Goal: Transaction & Acquisition: Book appointment/travel/reservation

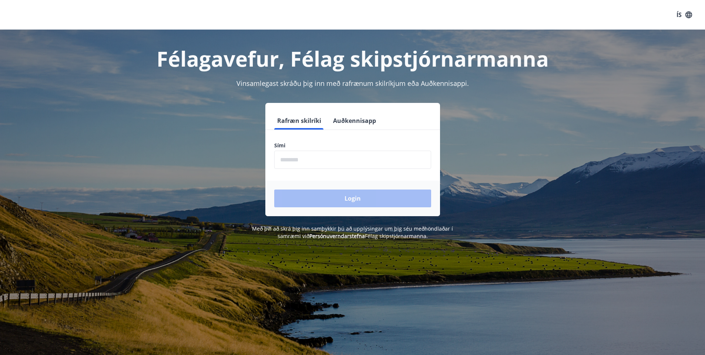
click at [348, 160] on input "phone" at bounding box center [352, 160] width 157 height 18
type input "********"
click at [357, 198] on button "Login" at bounding box center [352, 199] width 157 height 18
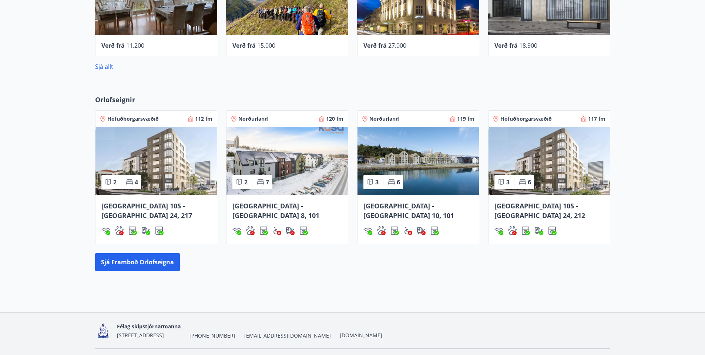
scroll to position [443, 0]
click at [435, 167] on img at bounding box center [418, 161] width 121 height 68
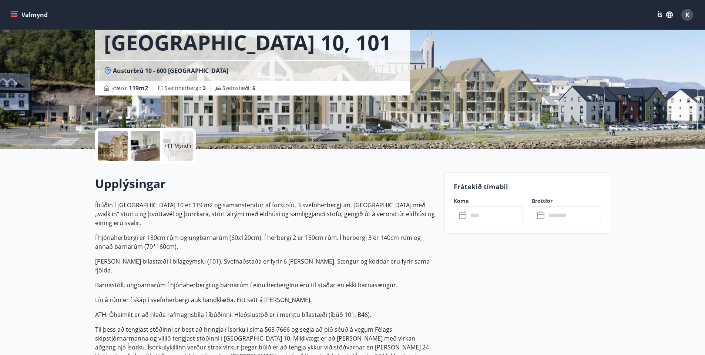
scroll to position [74, 0]
click at [486, 218] on input "text" at bounding box center [495, 215] width 55 height 18
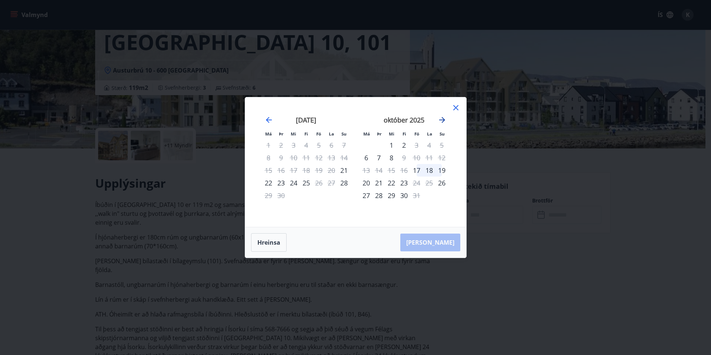
click at [441, 120] on icon "Move forward to switch to the next month." at bounding box center [442, 120] width 6 height 6
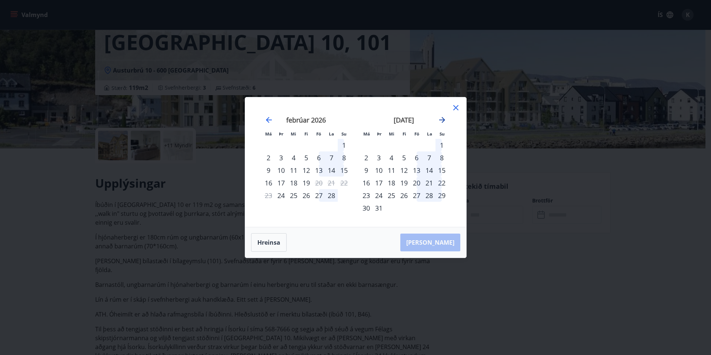
click at [441, 120] on icon "Move forward to switch to the next month." at bounding box center [442, 120] width 6 height 6
click at [455, 110] on icon at bounding box center [455, 107] width 9 height 9
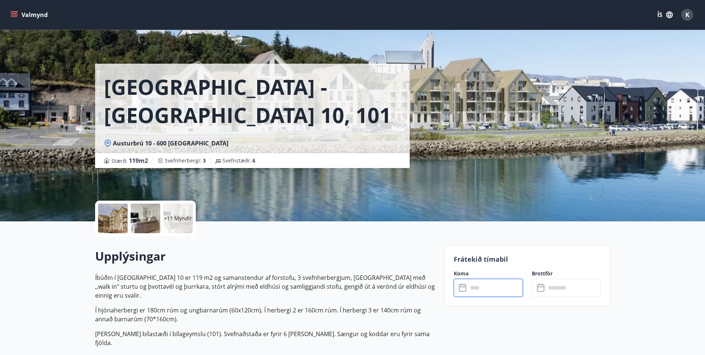
scroll to position [0, 0]
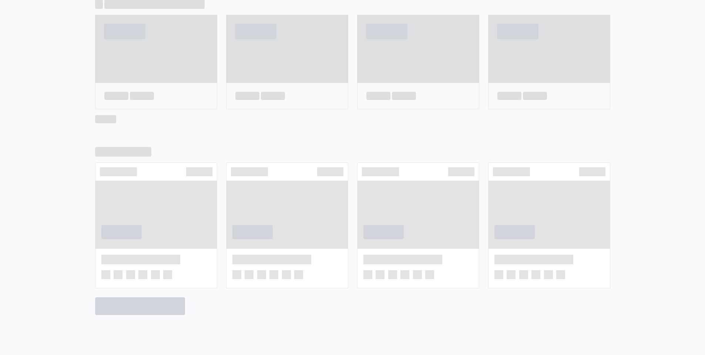
scroll to position [395, 0]
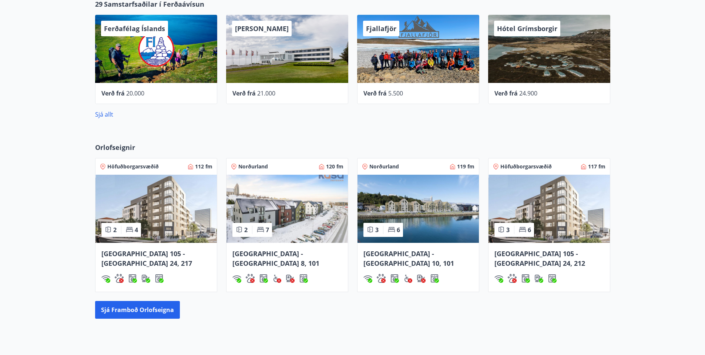
click at [293, 212] on img at bounding box center [287, 209] width 121 height 68
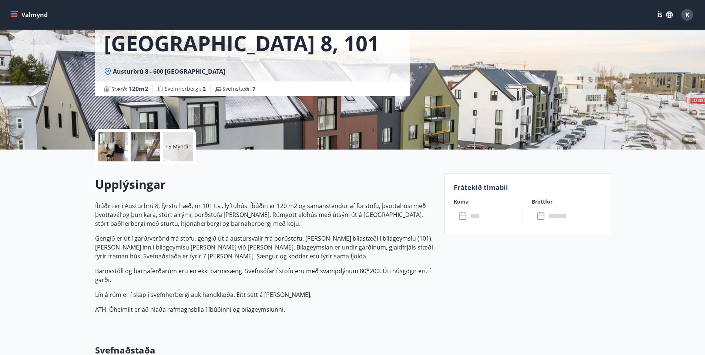
scroll to position [73, 0]
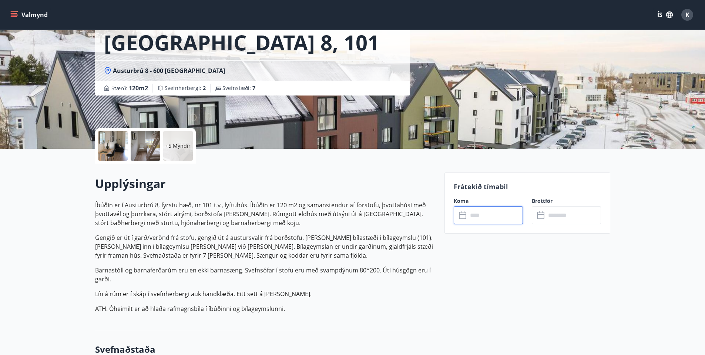
click at [493, 218] on input "text" at bounding box center [495, 215] width 55 height 18
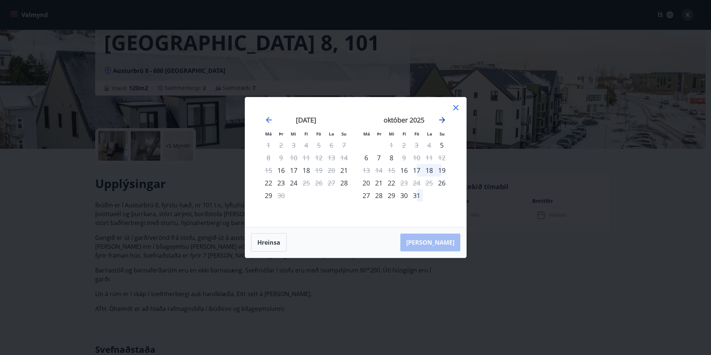
click at [444, 120] on icon "Move forward to switch to the next month." at bounding box center [442, 120] width 6 height 6
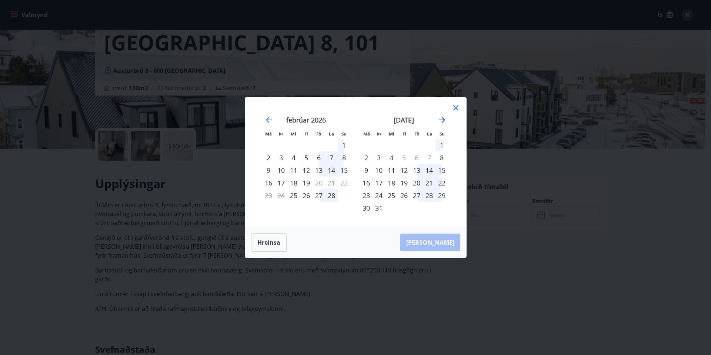
click at [444, 120] on icon "Move forward to switch to the next month." at bounding box center [442, 120] width 6 height 6
click at [453, 107] on icon at bounding box center [455, 107] width 9 height 9
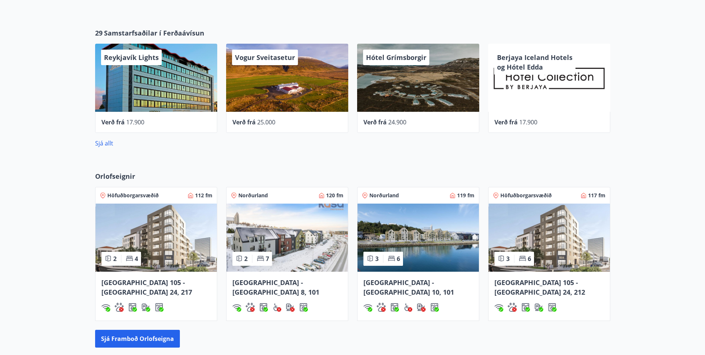
scroll to position [453, 0]
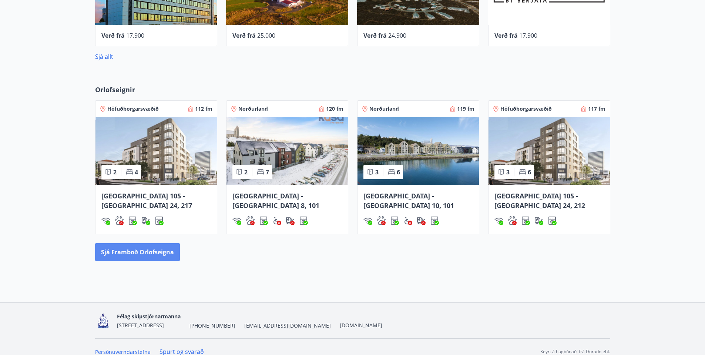
click at [144, 243] on button "Sjá framboð orlofseigna" at bounding box center [137, 252] width 85 height 18
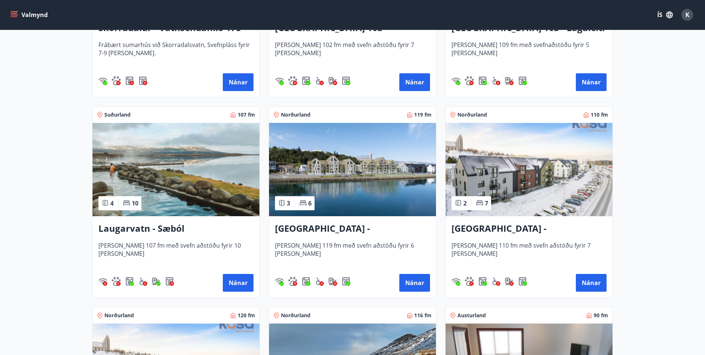
scroll to position [666, 0]
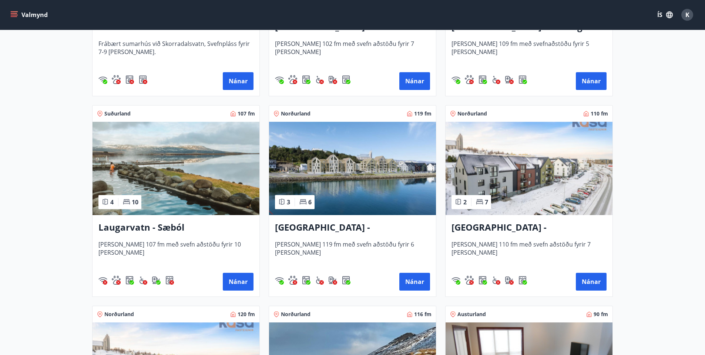
click at [364, 168] on img at bounding box center [352, 168] width 167 height 93
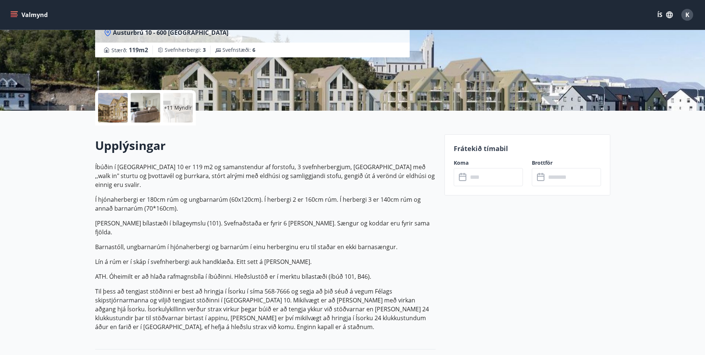
scroll to position [111, 0]
click at [486, 179] on input "text" at bounding box center [495, 177] width 55 height 18
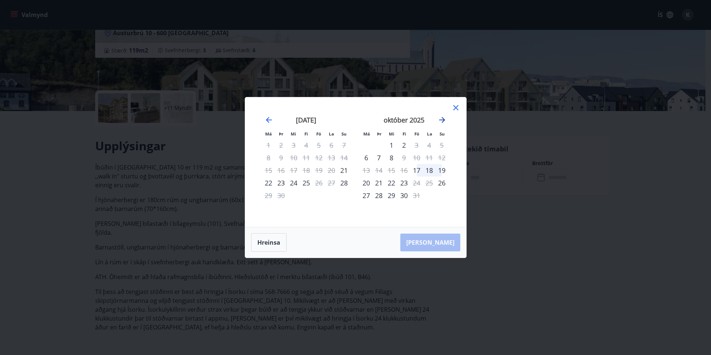
click at [441, 119] on icon "Move forward to switch to the next month." at bounding box center [442, 120] width 9 height 9
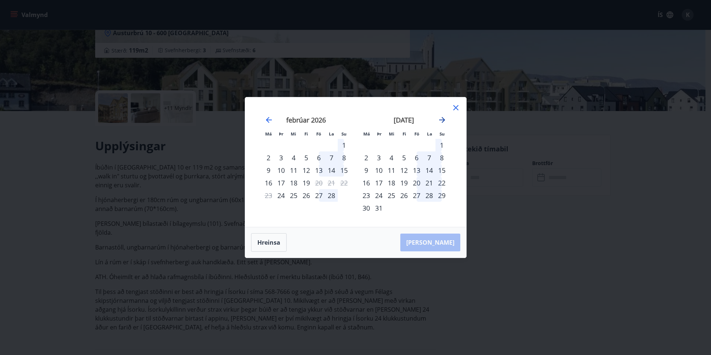
click at [441, 119] on icon "Move forward to switch to the next month." at bounding box center [442, 120] width 9 height 9
click at [453, 108] on icon at bounding box center [455, 107] width 9 height 9
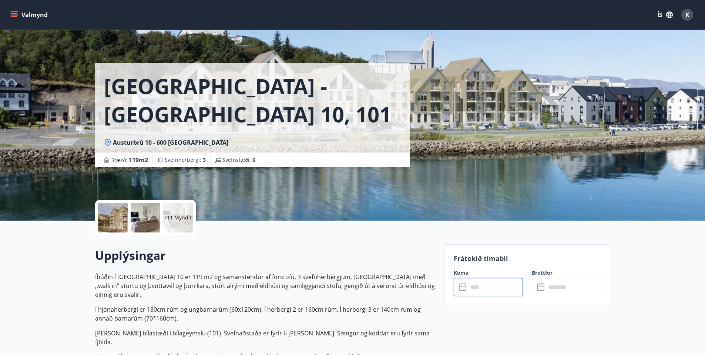
scroll to position [0, 0]
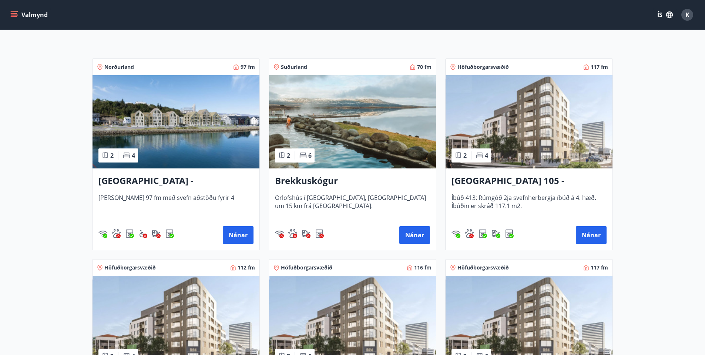
scroll to position [112, 0]
click at [179, 129] on img at bounding box center [176, 121] width 167 height 93
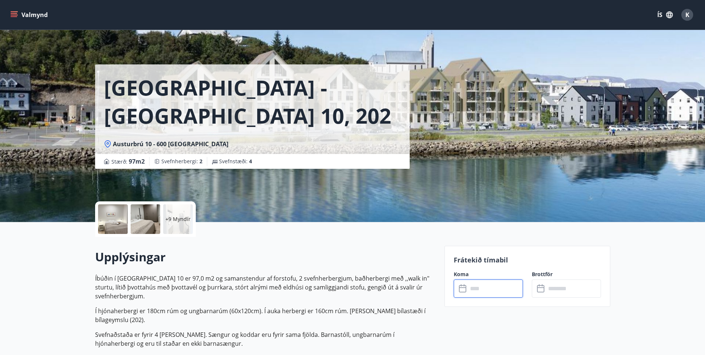
click at [484, 290] on input "text" at bounding box center [495, 289] width 55 height 18
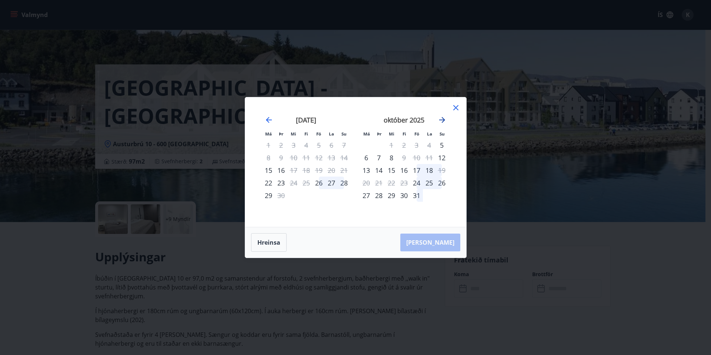
click at [444, 119] on icon "Move forward to switch to the next month." at bounding box center [442, 120] width 9 height 9
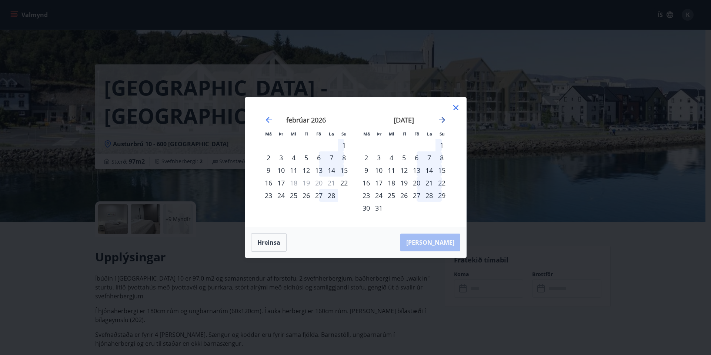
click at [444, 119] on icon "Move forward to switch to the next month." at bounding box center [442, 120] width 9 height 9
click at [265, 119] on icon "Move backward to switch to the previous month." at bounding box center [268, 120] width 9 height 9
click at [417, 172] on div "17" at bounding box center [416, 170] width 13 height 13
click at [427, 170] on div "18" at bounding box center [429, 170] width 13 height 13
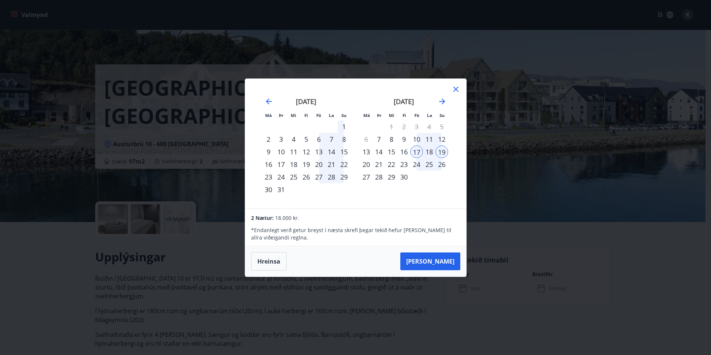
click at [427, 153] on div "18" at bounding box center [429, 152] width 13 height 13
click at [441, 260] on button "[PERSON_NAME]" at bounding box center [430, 262] width 60 height 18
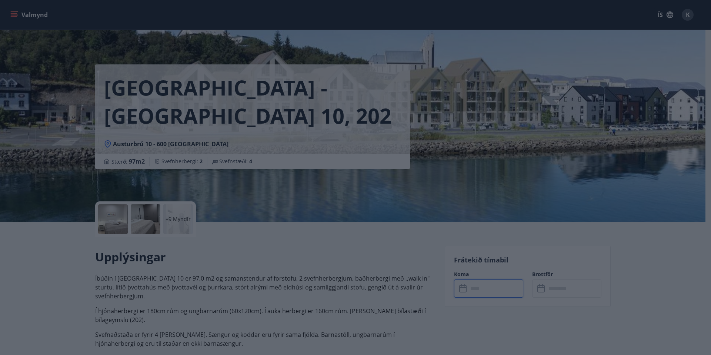
type input "******"
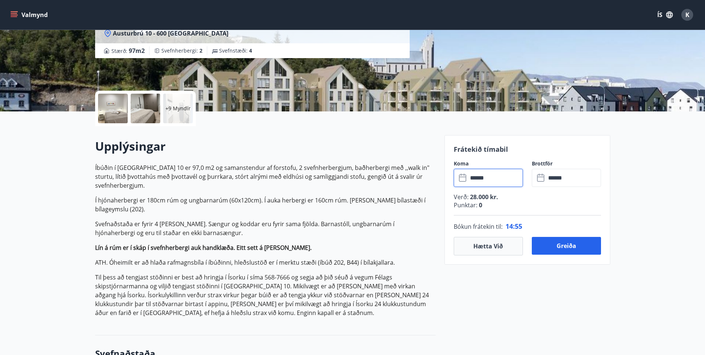
scroll to position [111, 0]
click at [572, 245] on button "Greiða" at bounding box center [566, 246] width 69 height 18
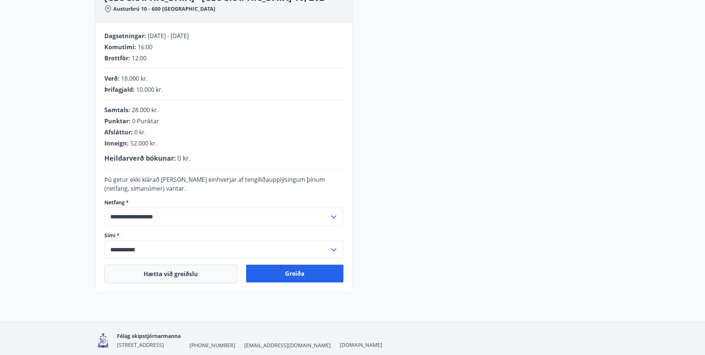
scroll to position [157, 0]
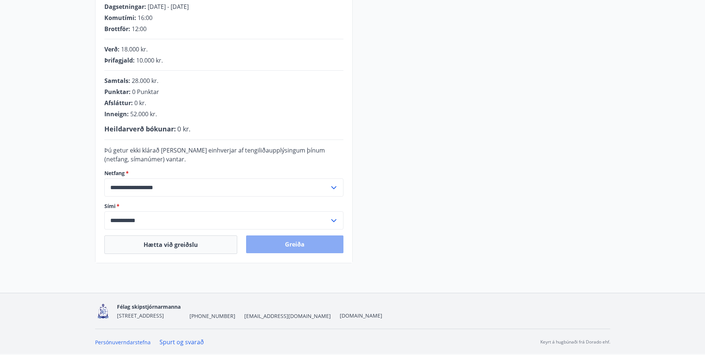
click at [296, 246] on button "Greiða" at bounding box center [294, 245] width 97 height 18
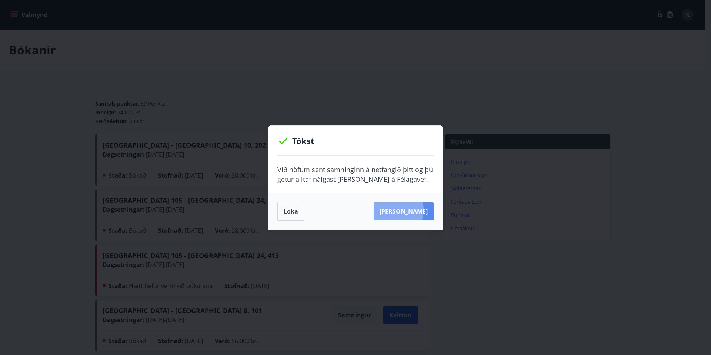
click at [401, 210] on button "[PERSON_NAME]" at bounding box center [404, 212] width 60 height 18
